Goal: Use online tool/utility: Utilize a website feature to perform a specific function

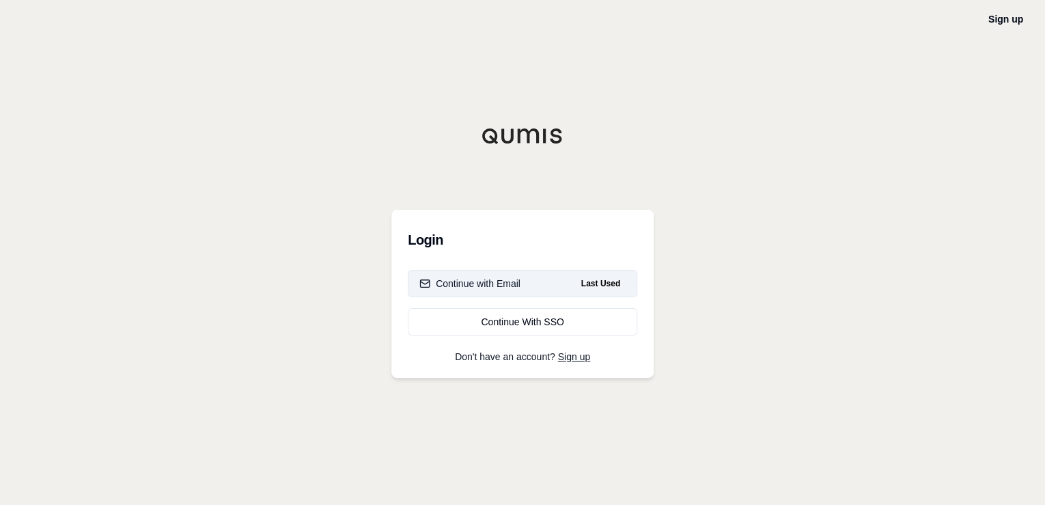
click at [505, 290] on div "Continue with Email" at bounding box center [469, 284] width 101 height 14
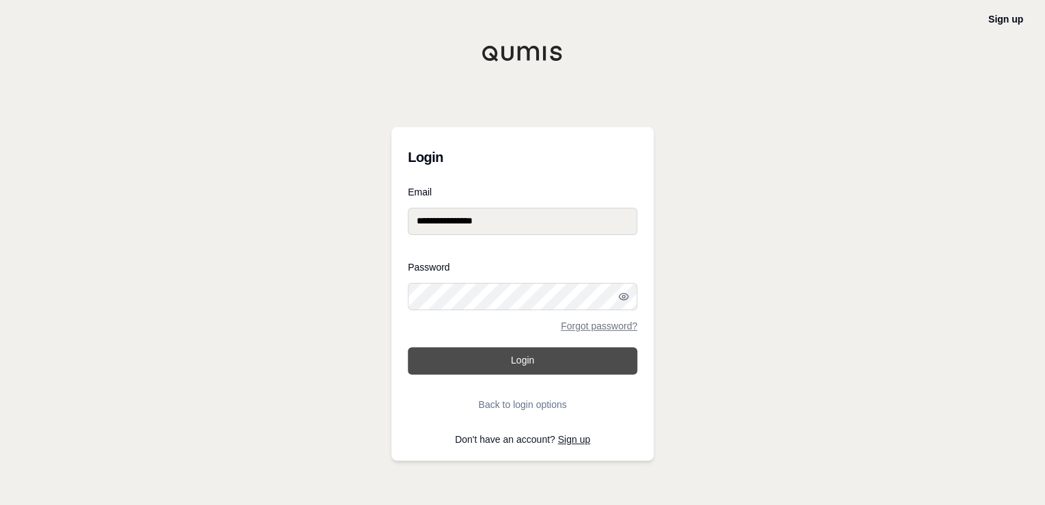
click at [508, 361] on button "Login" at bounding box center [523, 360] width 230 height 27
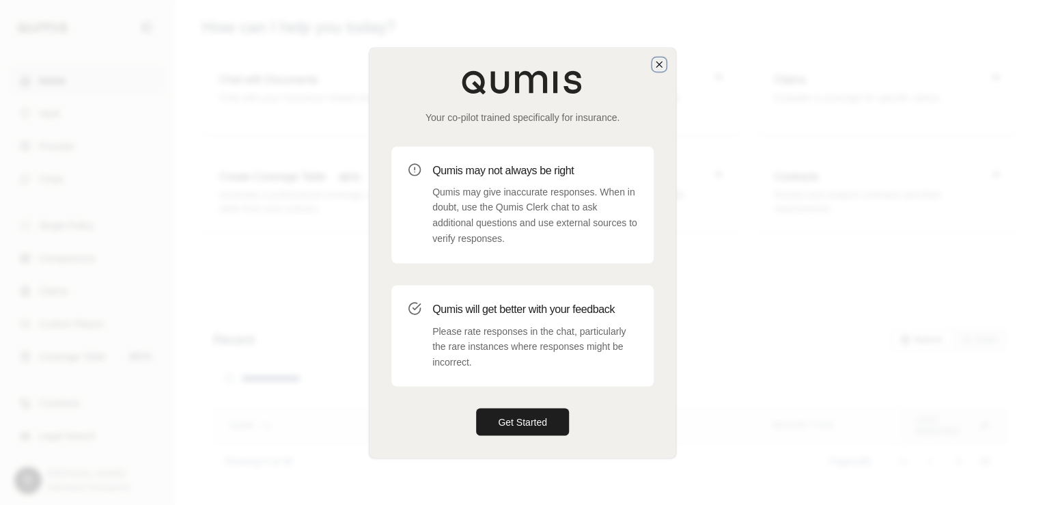
click at [661, 60] on icon "button" at bounding box center [659, 64] width 11 height 11
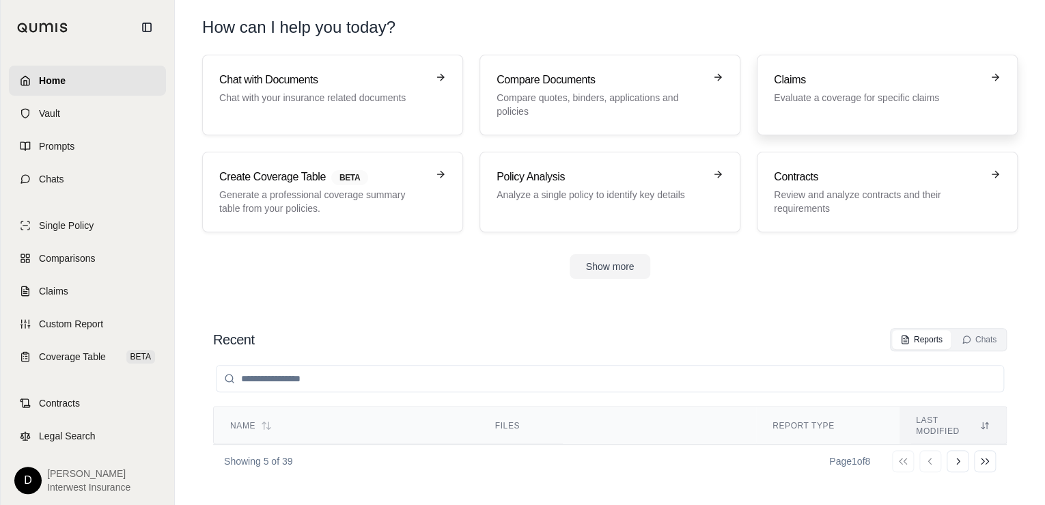
click at [814, 99] on p "Evaluate a coverage for specific claims" at bounding box center [878, 98] width 208 height 14
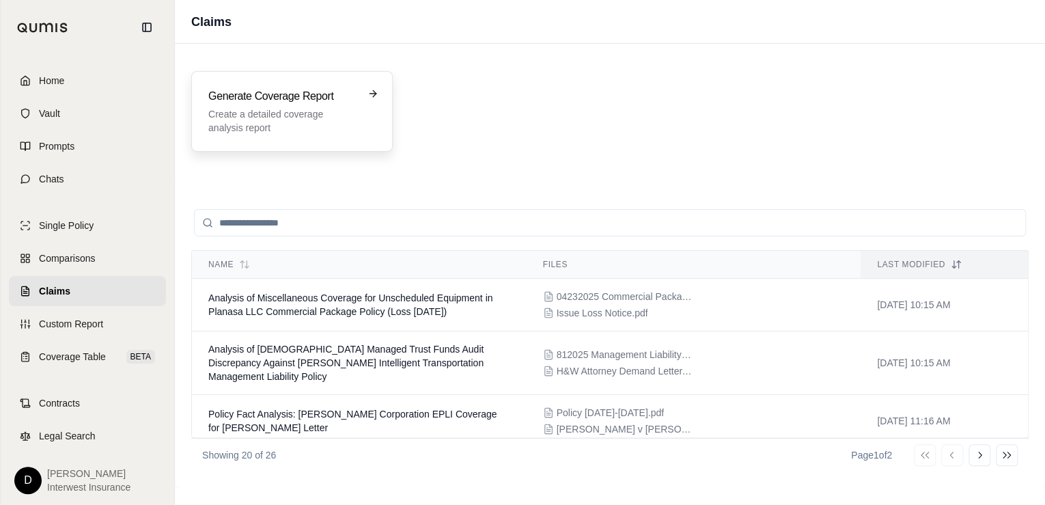
click at [307, 97] on h3 "Generate Coverage Report" at bounding box center [282, 96] width 148 height 16
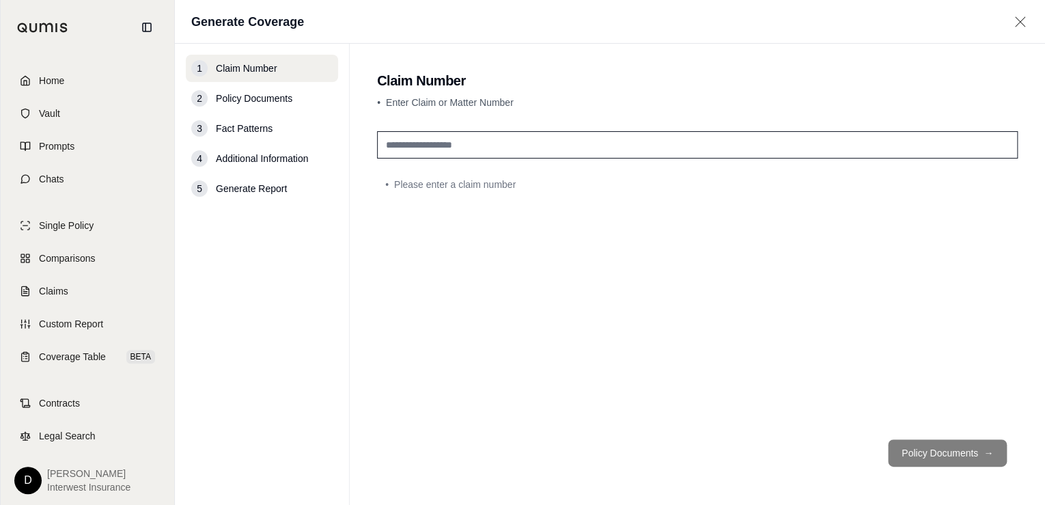
click at [426, 145] on input "text" at bounding box center [697, 144] width 641 height 27
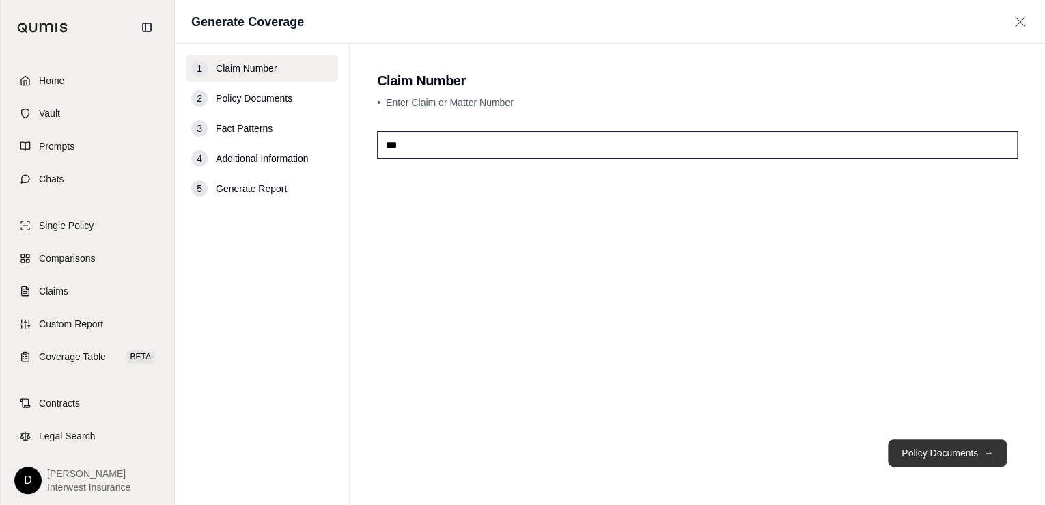
type input "***"
click at [911, 449] on button "Policy Documents →" at bounding box center [947, 452] width 119 height 27
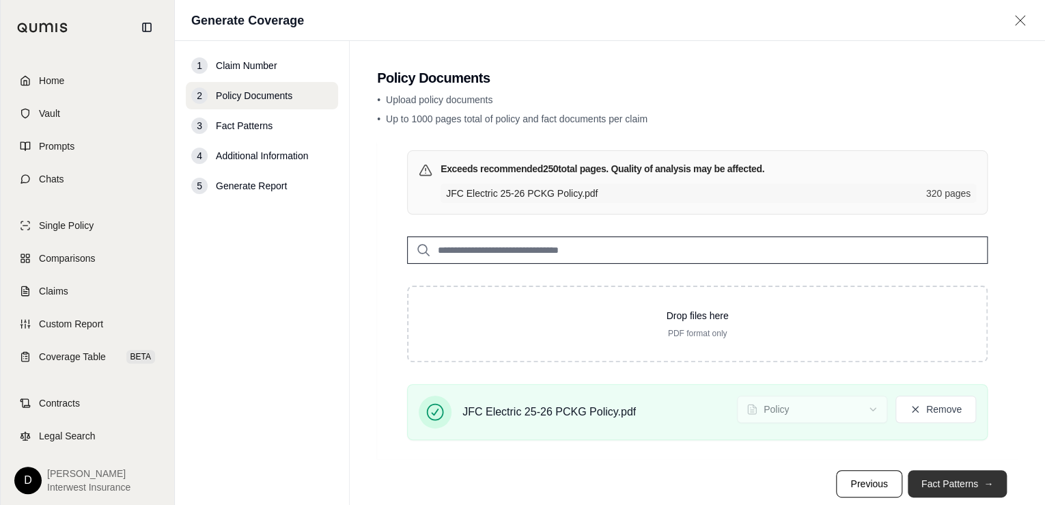
click at [957, 482] on button "Fact Patterns →" at bounding box center [957, 483] width 99 height 27
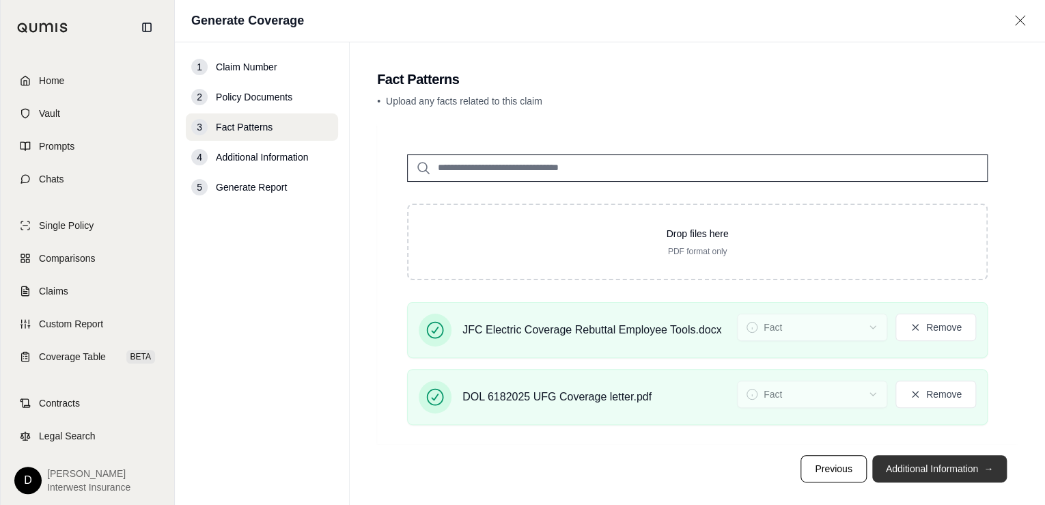
click at [938, 466] on button "Additional Information →" at bounding box center [939, 468] width 135 height 27
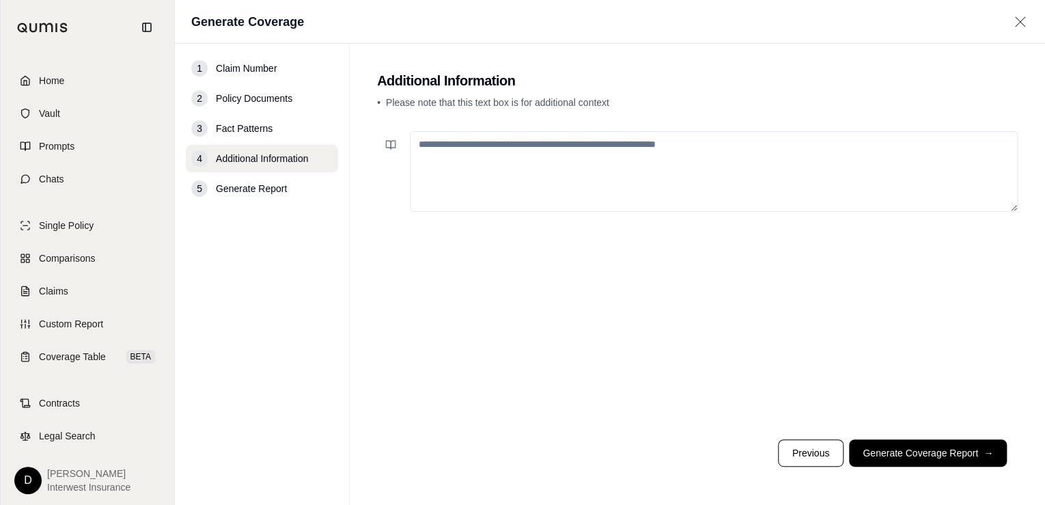
click at [523, 157] on textarea at bounding box center [714, 171] width 608 height 81
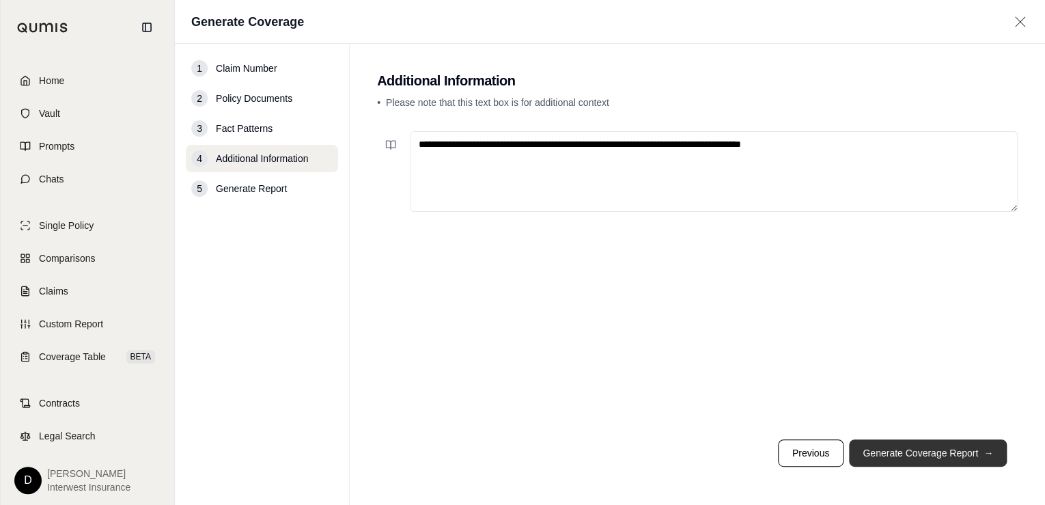
type textarea "**********"
click at [913, 451] on button "Generate Coverage Report →" at bounding box center [928, 452] width 158 height 27
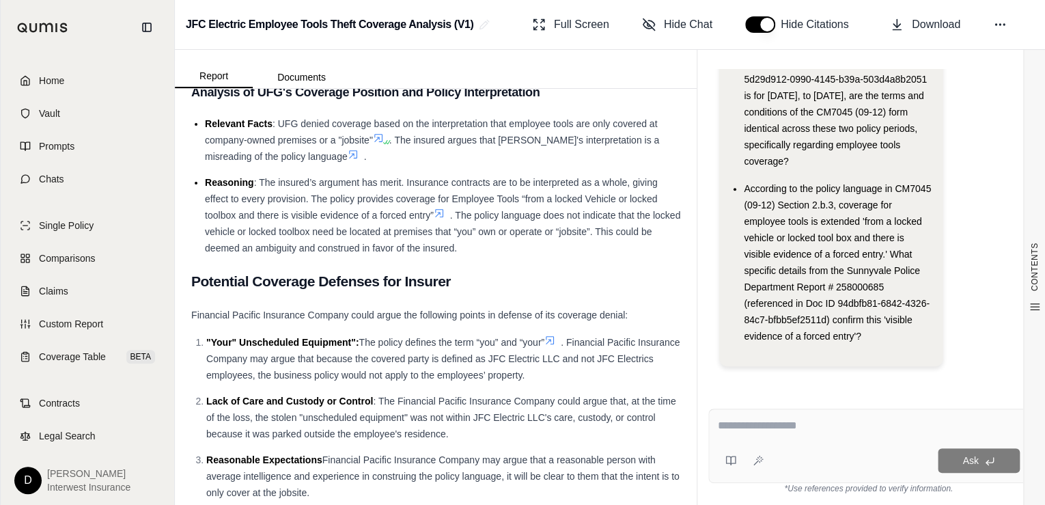
scroll to position [2295, 0]
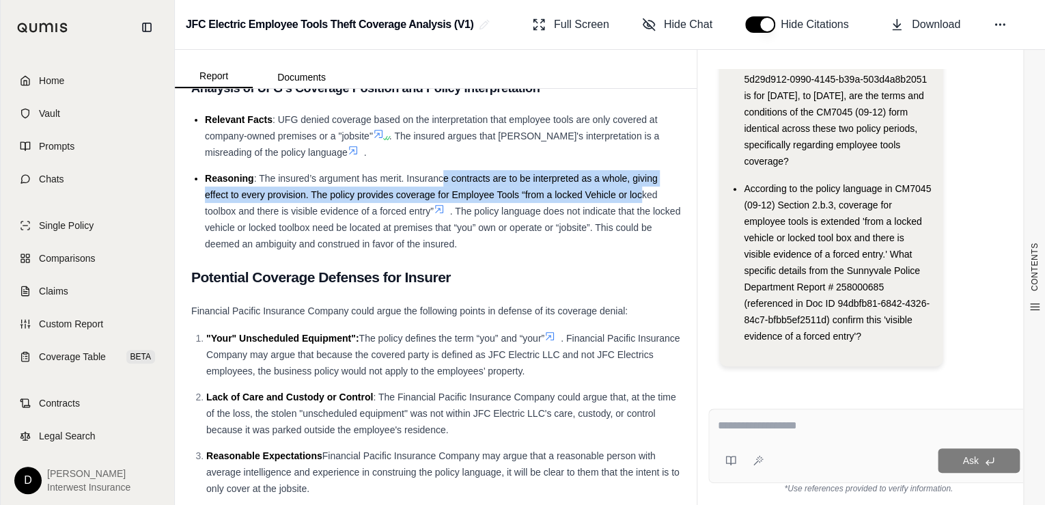
drag, startPoint x: 514, startPoint y: 249, endPoint x: 641, endPoint y: 263, distance: 127.2
click at [641, 217] on span ": The insured’s argument has merit. Insurance contracts are to be interpreted a…" at bounding box center [431, 195] width 453 height 44
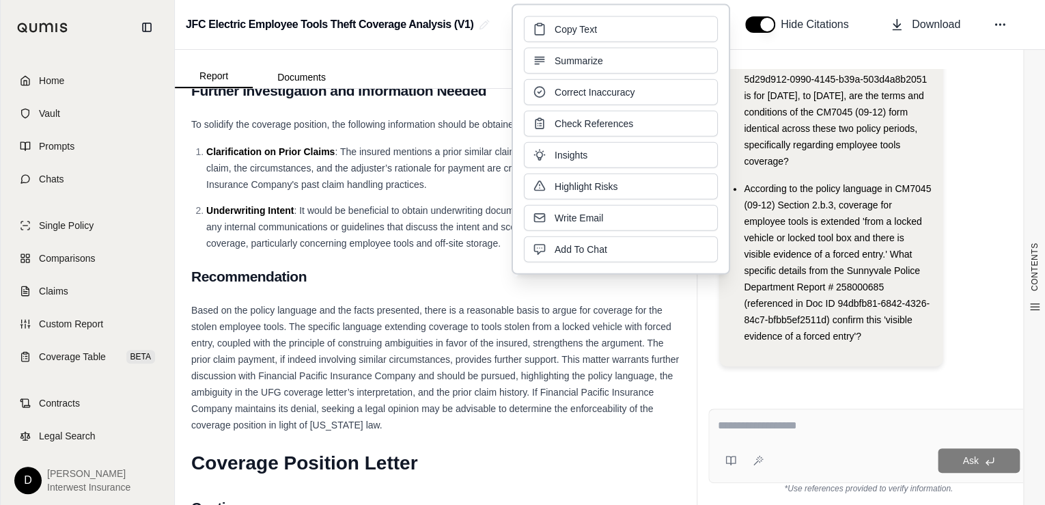
scroll to position [2605, 0]
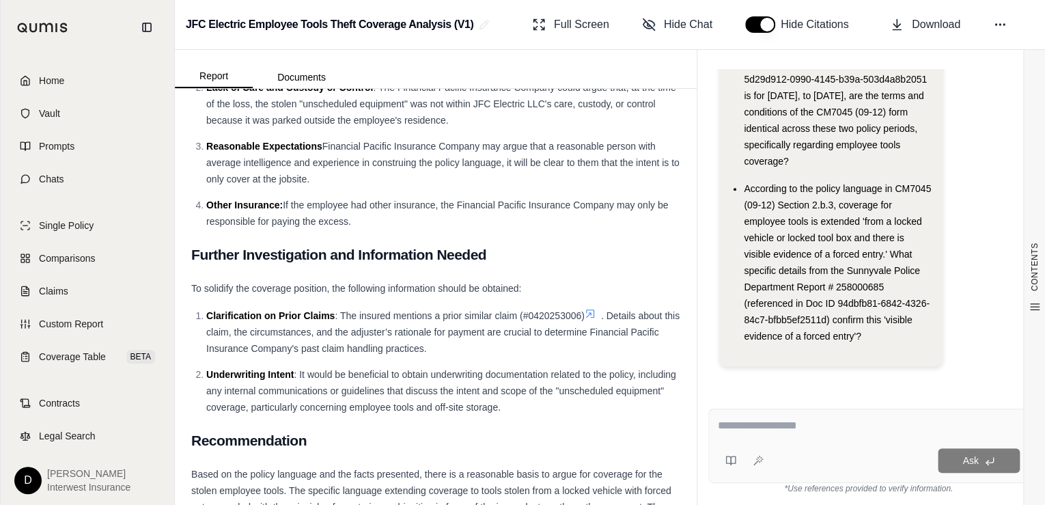
click at [663, 269] on h2 "Further Investigation and Information Needed" at bounding box center [435, 254] width 489 height 29
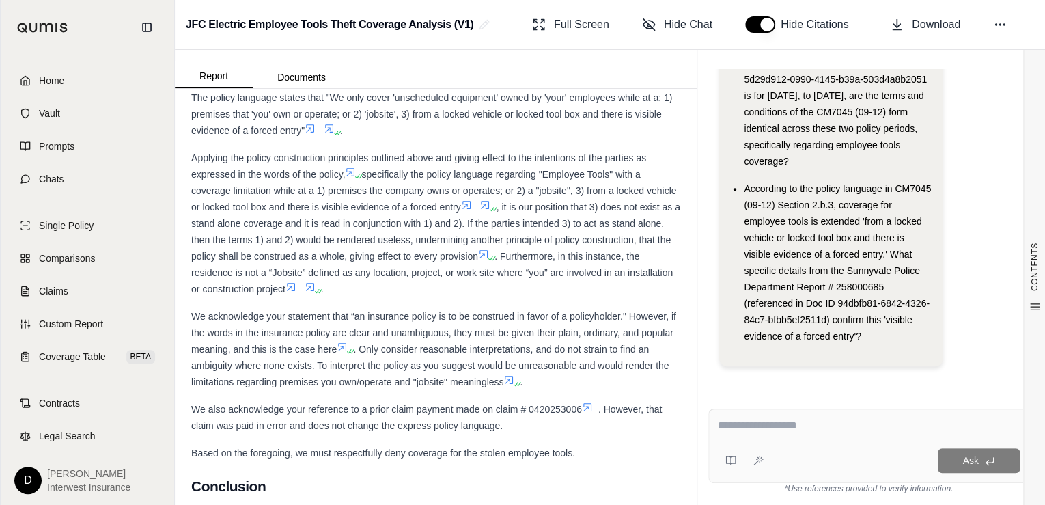
scroll to position [4355, 0]
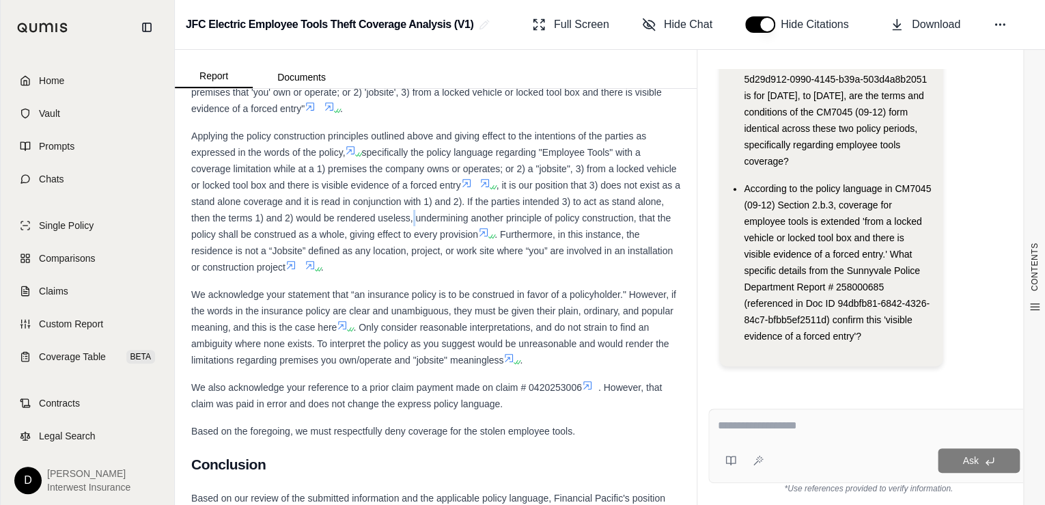
click at [468, 240] on span ", it is our position that 3) does not exist as a stand alone coverage and it is…" at bounding box center [435, 210] width 489 height 60
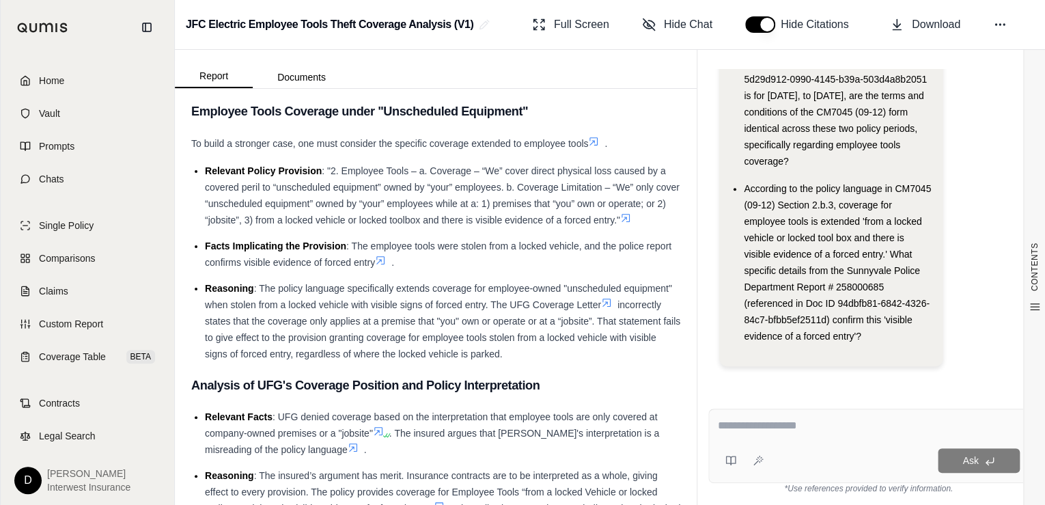
scroll to position [2049, 0]
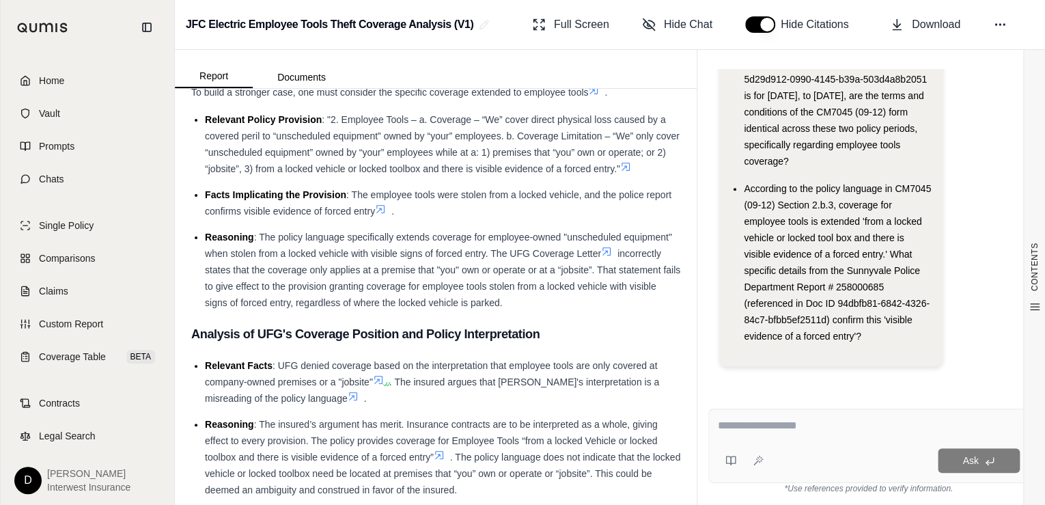
click at [762, 424] on textarea at bounding box center [868, 425] width 303 height 16
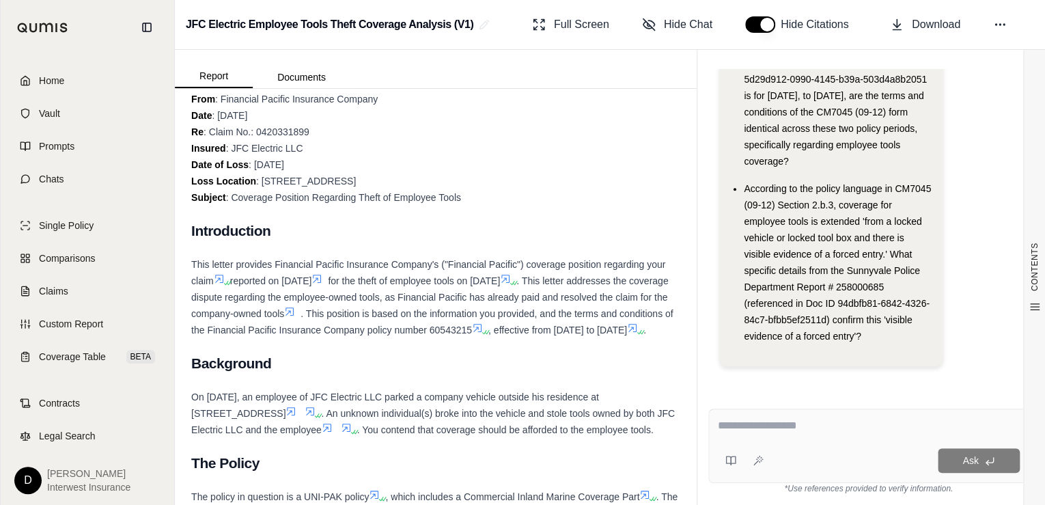
scroll to position [3251, 0]
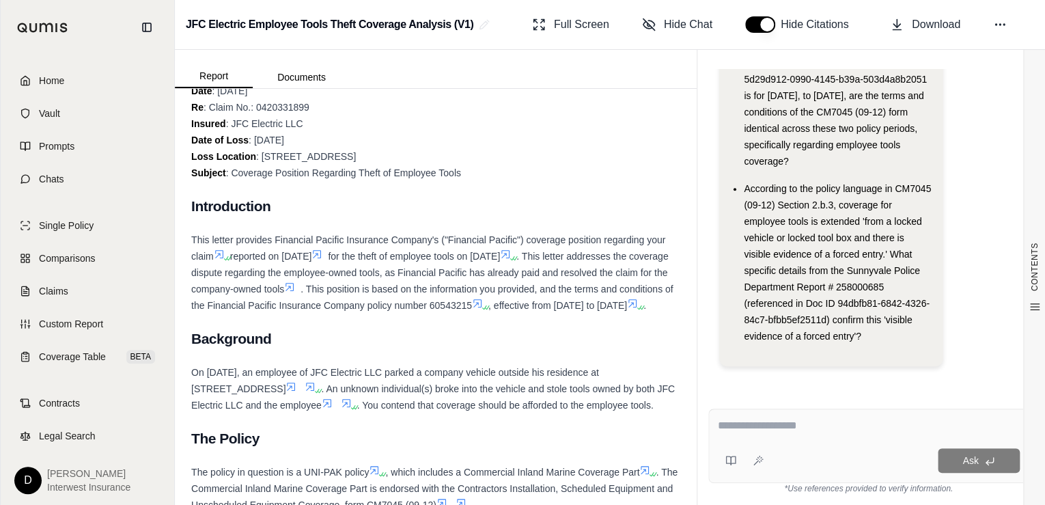
click at [770, 423] on textarea at bounding box center [868, 425] width 303 height 16
type textarea "*"
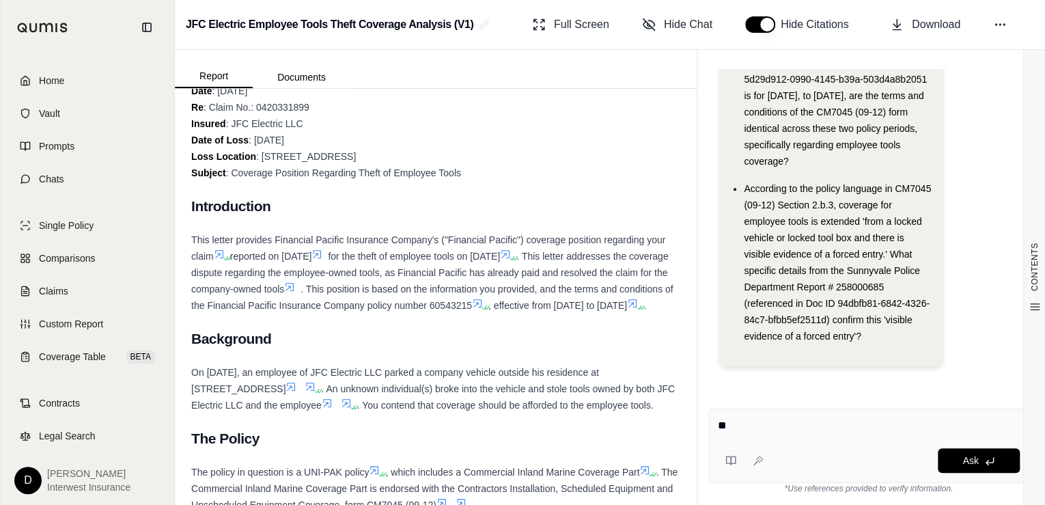
type textarea "*"
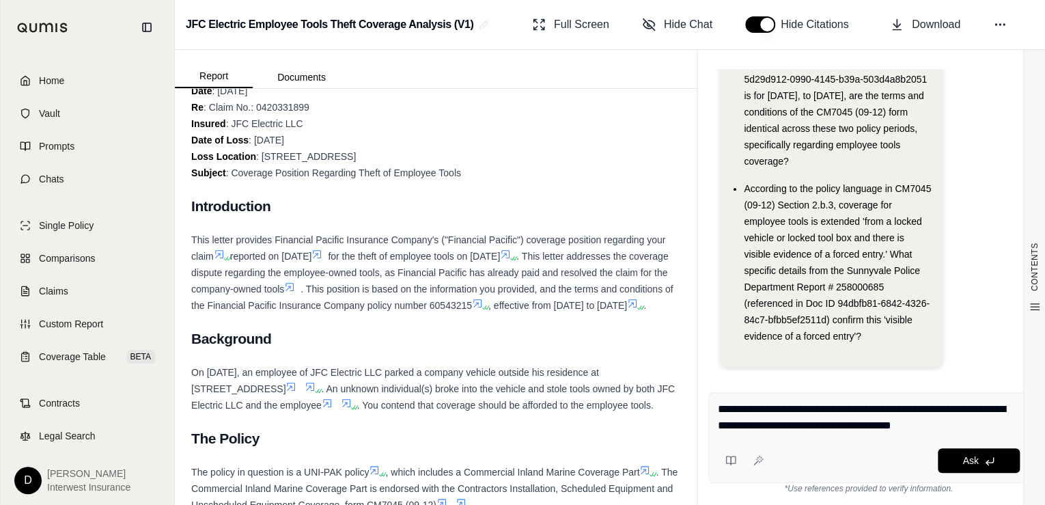
type textarea "**********"
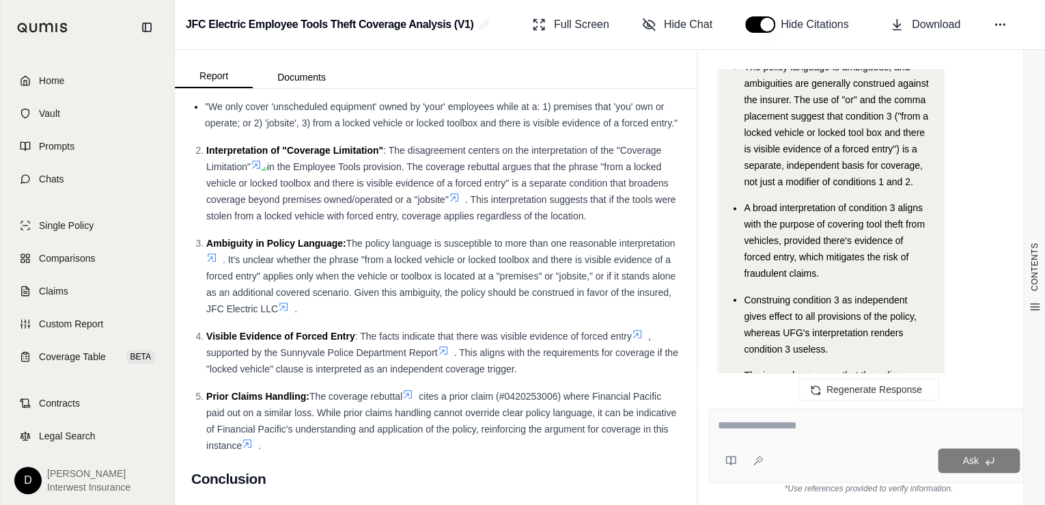
scroll to position [973, 0]
